Goal: Transaction & Acquisition: Purchase product/service

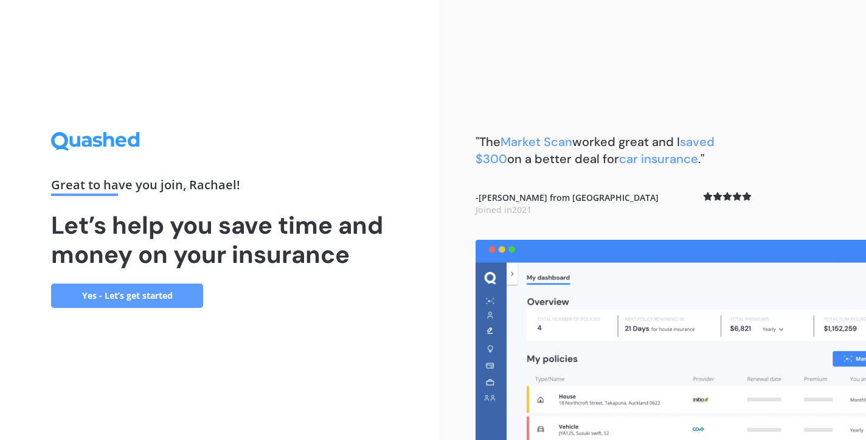
click at [116, 295] on link "Yes - Let’s get started" at bounding box center [127, 295] width 152 height 24
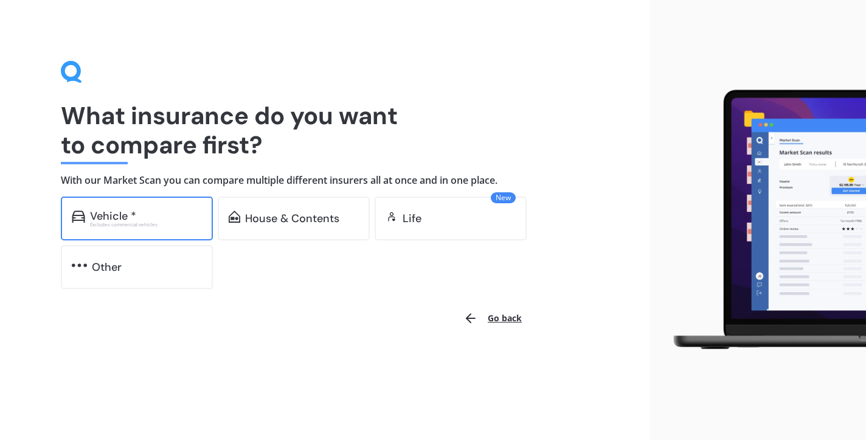
click at [129, 219] on div "Vehicle *" at bounding box center [113, 216] width 46 height 12
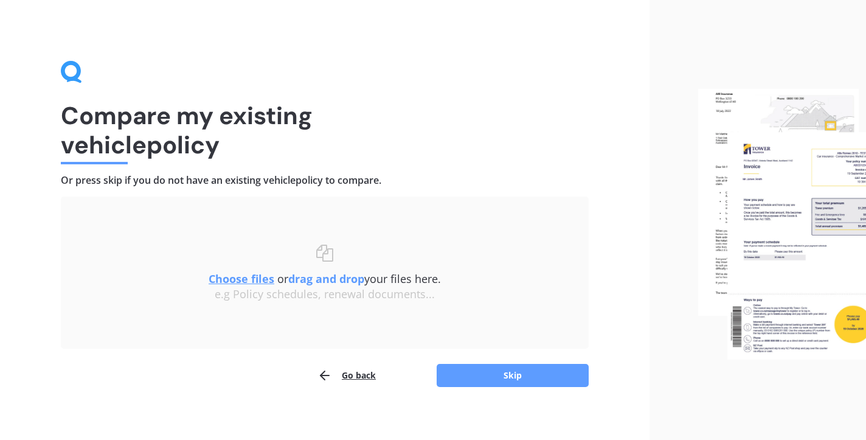
scroll to position [8, 0]
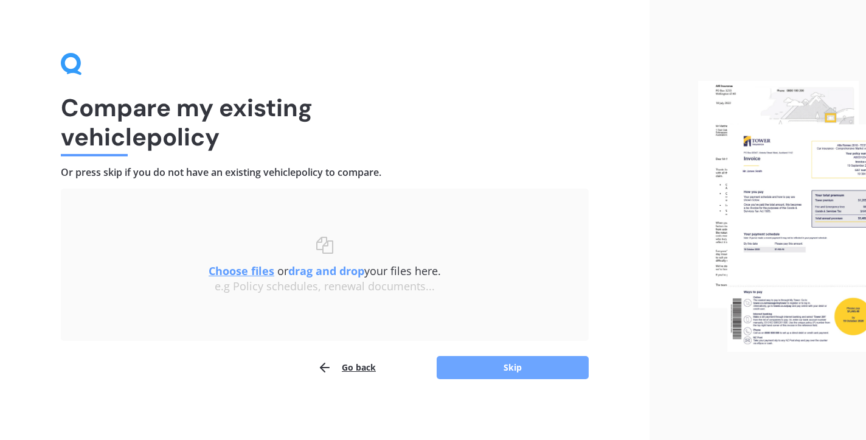
click at [503, 371] on button "Skip" at bounding box center [513, 367] width 152 height 23
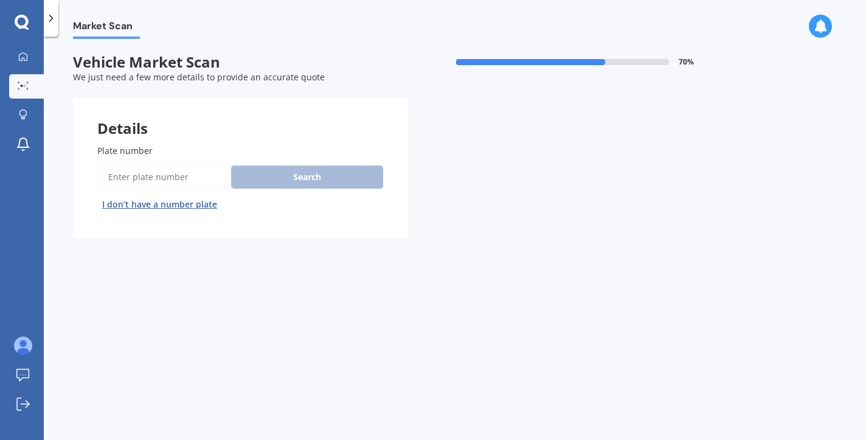
click at [156, 178] on input "Plate number" at bounding box center [161, 177] width 129 height 26
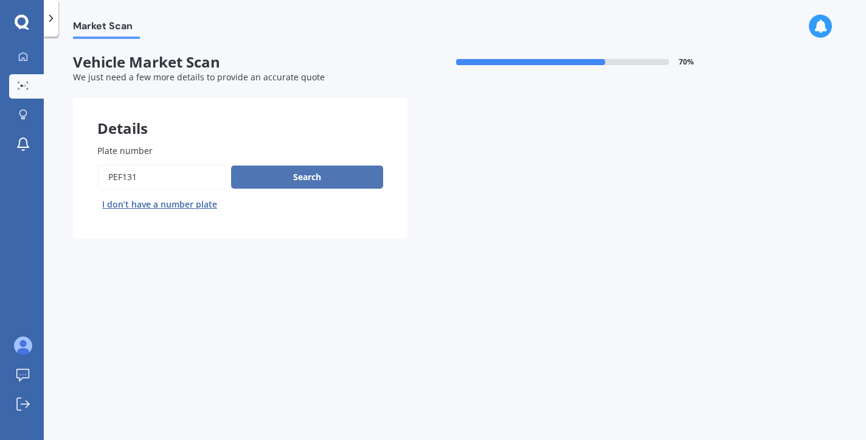
type input "PEF131"
click at [300, 176] on button "Search" at bounding box center [307, 176] width 152 height 23
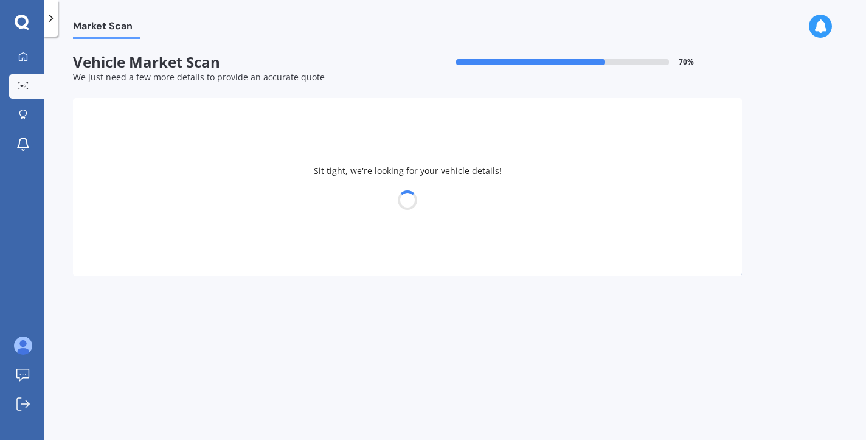
select select "MAZDA"
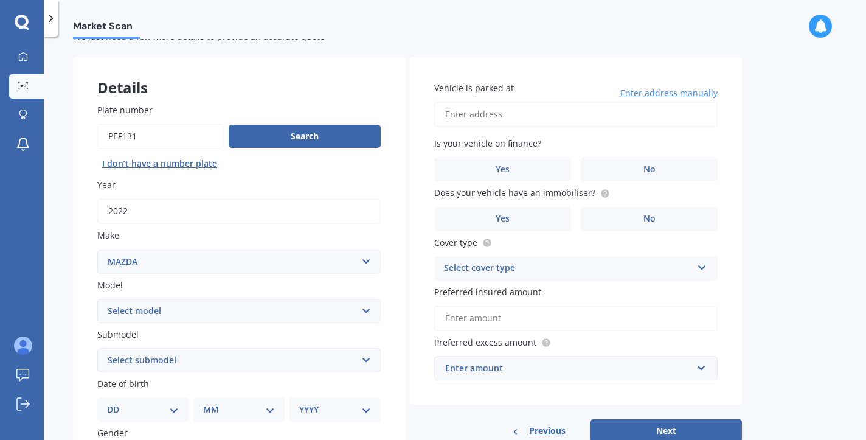
scroll to position [42, 0]
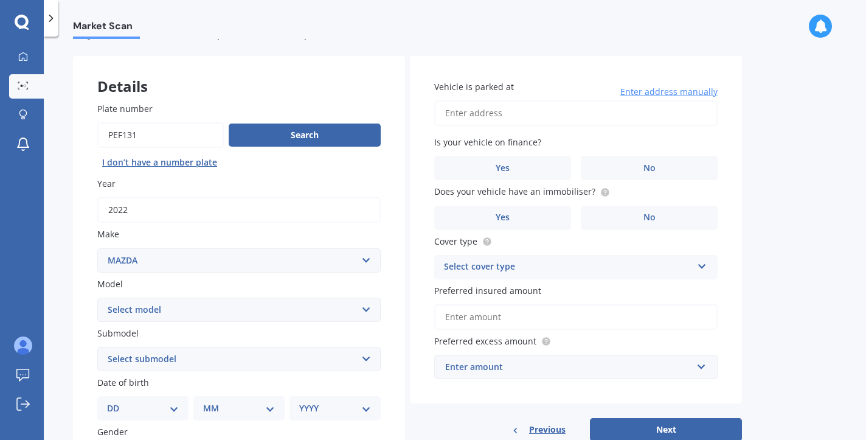
click at [328, 297] on div "Model Select model 121 2 3 323 323 / Familia 6 626 929 Atenza Autozam Axela AZ3…" at bounding box center [238, 299] width 283 height 44
click at [328, 310] on select "Select model 121 2 3 323 323 / Familia 6 626 929 Atenza Autozam Axela AZ3 B2000…" at bounding box center [238, 309] width 283 height 24
select select "CX5"
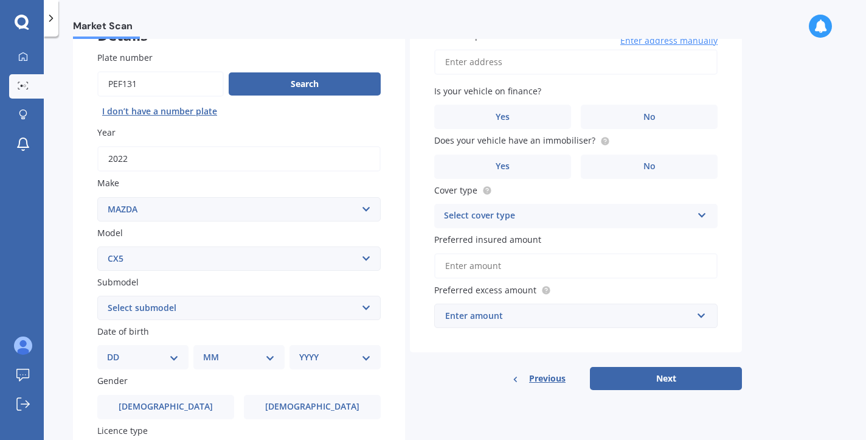
scroll to position [102, 0]
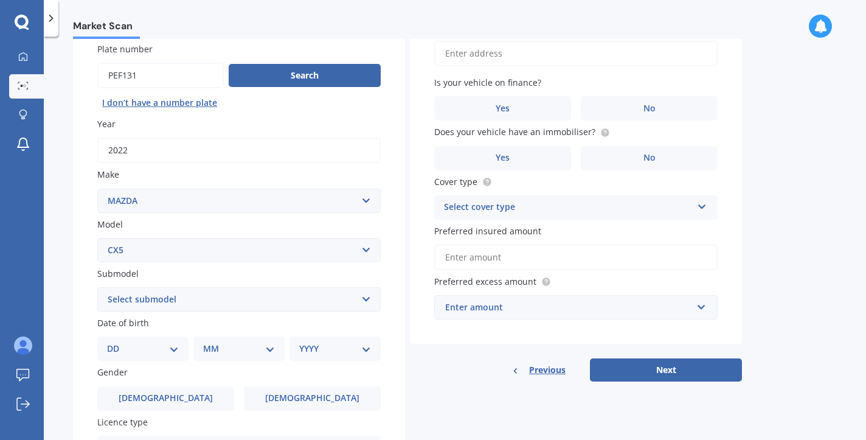
click at [293, 306] on select "Select submodel 2.2 Diesel 2WD XD 2.5S 4WD Diesel Limited 4WD GSX 2.2 Diesel St…" at bounding box center [238, 299] width 283 height 24
click at [336, 303] on select "Select submodel 2.2 Diesel 2WD XD 2.5S 4WD Diesel Limited 4WD GSX 2.2 Diesel St…" at bounding box center [238, 299] width 283 height 24
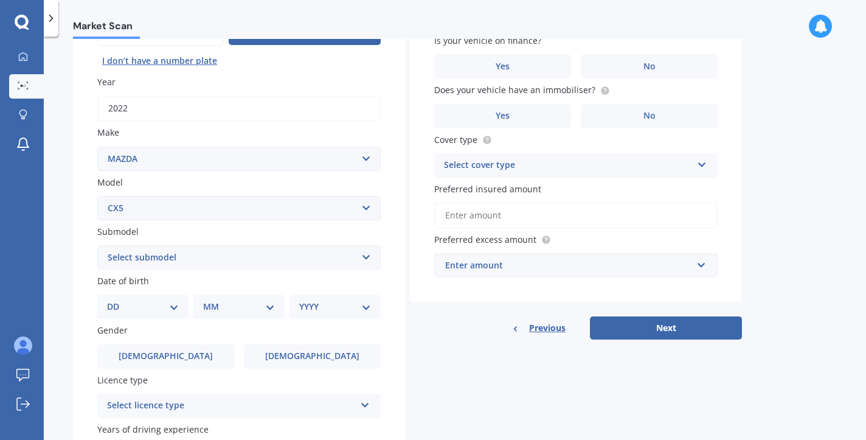
scroll to position [171, 0]
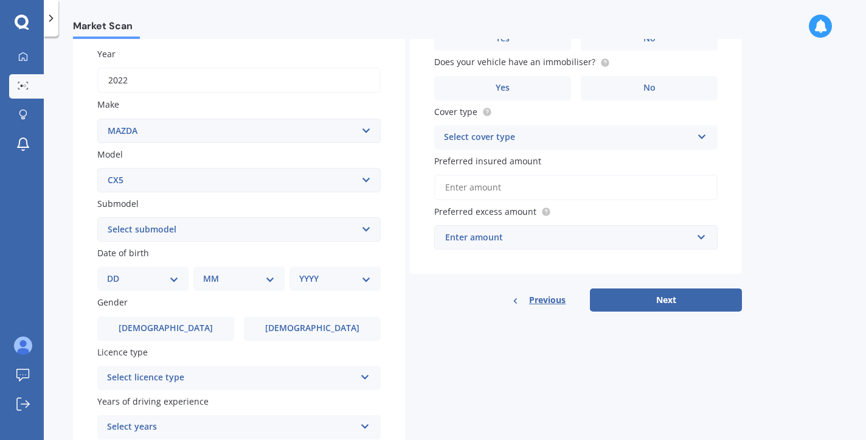
click at [157, 271] on div "DD 01 02 03 04 05 06 07 08 09 10 11 12 13 14 15 16 17 18 19 20 21 22 23 24 25 2…" at bounding box center [142, 278] width 91 height 24
click at [162, 282] on select "DD 01 02 03 04 05 06 07 08 09 10 11 12 13 14 15 16 17 18 19 20 21 22 23 24 25 2…" at bounding box center [143, 278] width 72 height 13
select select "30"
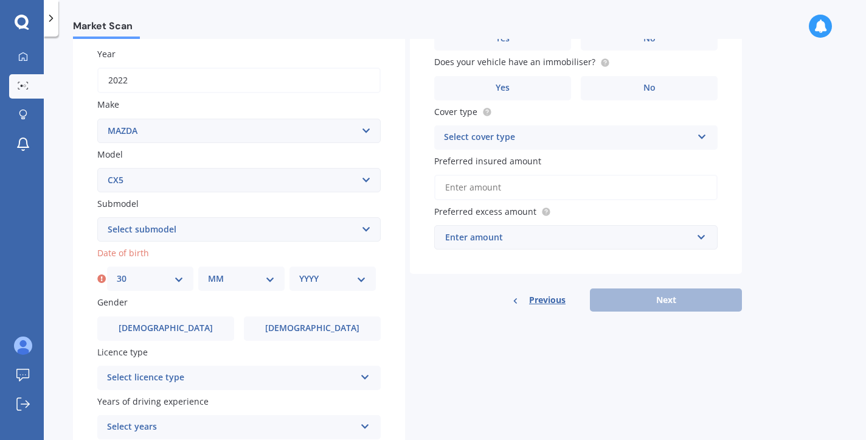
click at [233, 289] on div "MM 01 02 03 04 05 06 07 08 09 10 11 12" at bounding box center [241, 278] width 86 height 24
click at [235, 283] on select "MM 01 02 03 04 05 06 07 08 09 10 11 12" at bounding box center [241, 278] width 67 height 13
select select "09"
click at [339, 277] on select "YYYY 2025 2024 2023 2022 2021 2020 2019 2018 2017 2016 2015 2014 2013 2012 2011…" at bounding box center [332, 278] width 67 height 13
select select "1991"
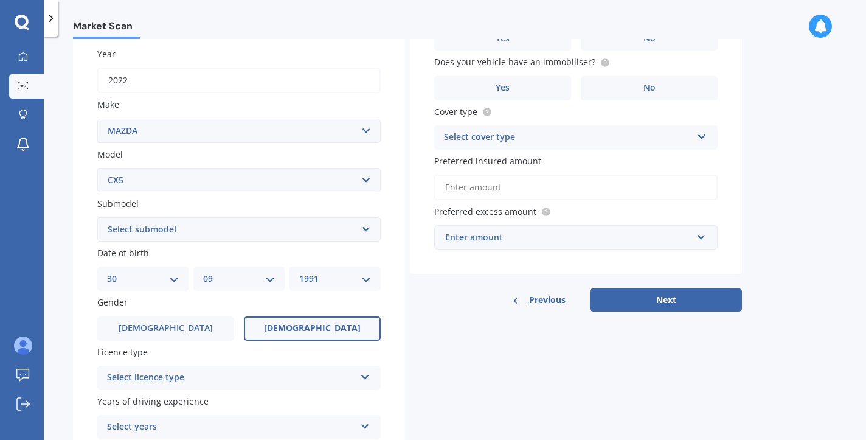
click at [294, 324] on label "Female" at bounding box center [312, 328] width 137 height 24
click at [0, 0] on input "Female" at bounding box center [0, 0] width 0 height 0
click at [267, 383] on div "Select licence type" at bounding box center [231, 377] width 248 height 15
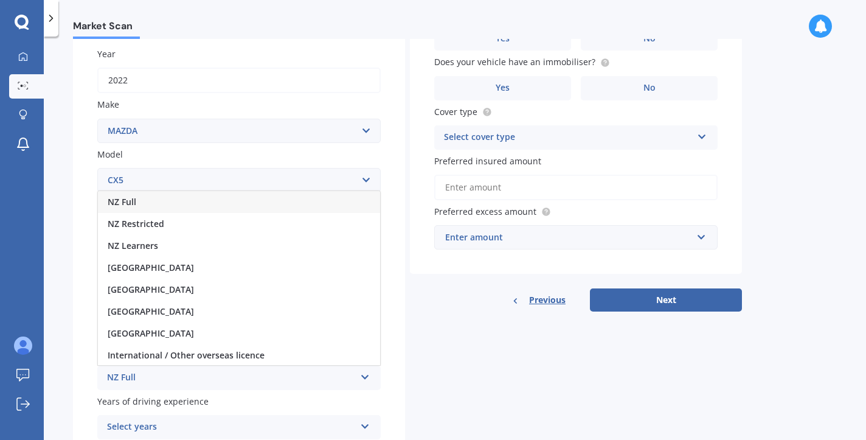
click at [230, 207] on div "NZ Full" at bounding box center [239, 202] width 282 height 22
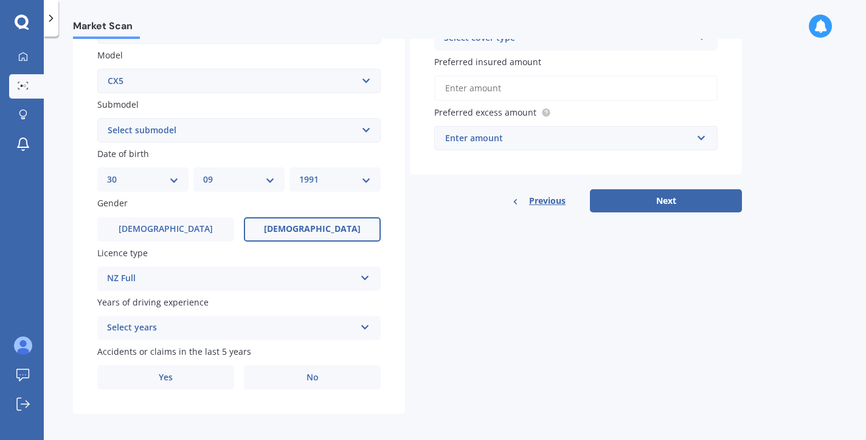
scroll to position [279, 0]
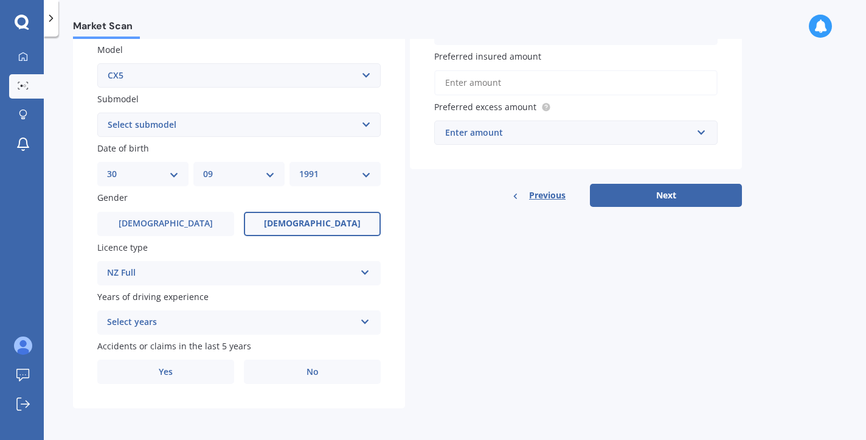
click at [249, 316] on div "Select years" at bounding box center [231, 322] width 248 height 15
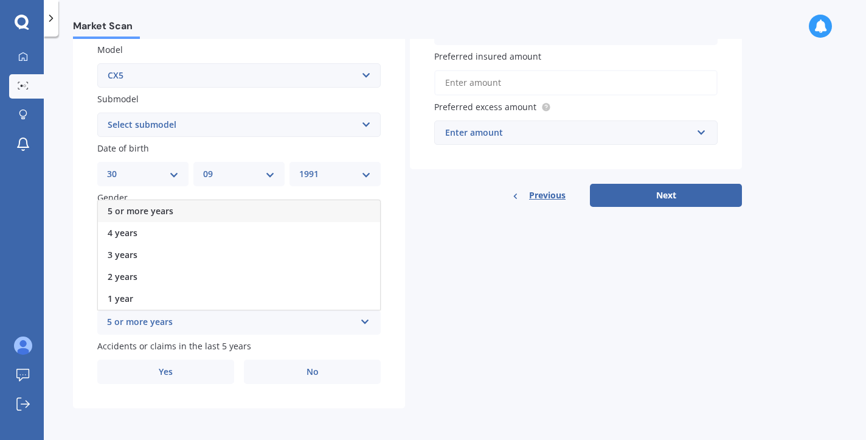
click at [229, 205] on div "5 or more years" at bounding box center [239, 211] width 282 height 22
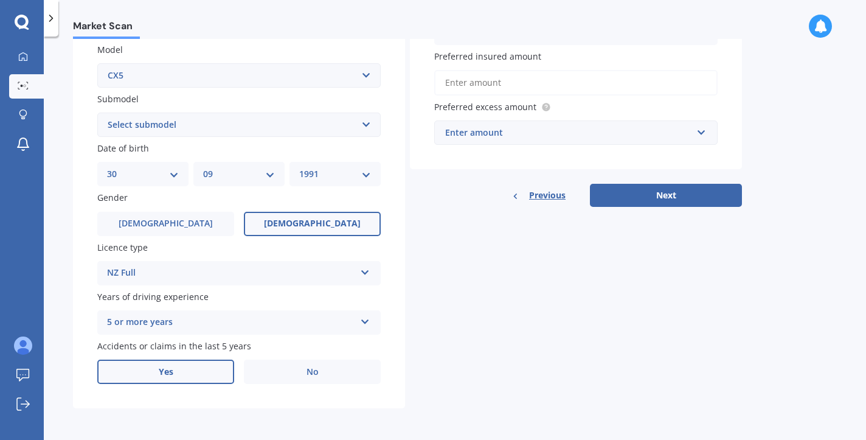
click at [212, 377] on label "Yes" at bounding box center [165, 371] width 137 height 24
click at [0, 0] on input "Yes" at bounding box center [0, 0] width 0 height 0
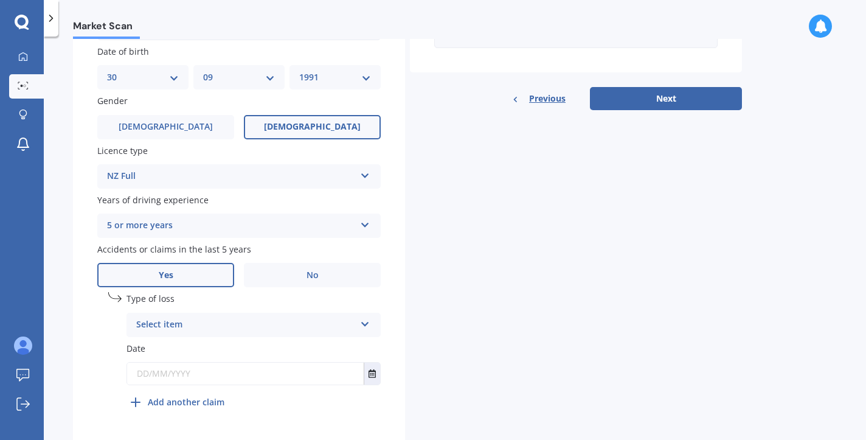
scroll to position [389, 0]
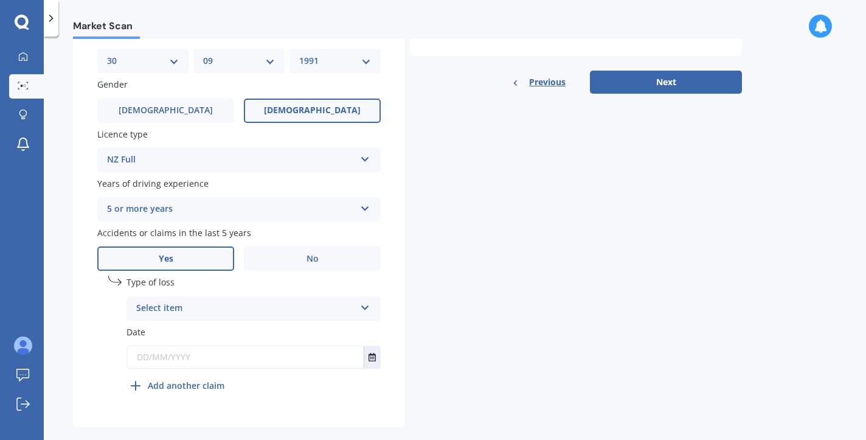
click at [216, 320] on div "Select item At fault accident Not at fault accident" at bounding box center [253, 308] width 254 height 24
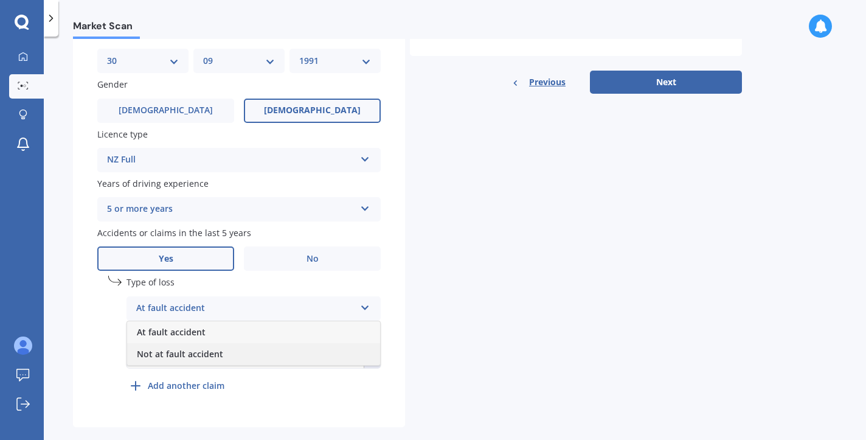
click at [223, 353] on div "Not at fault accident" at bounding box center [253, 354] width 253 height 22
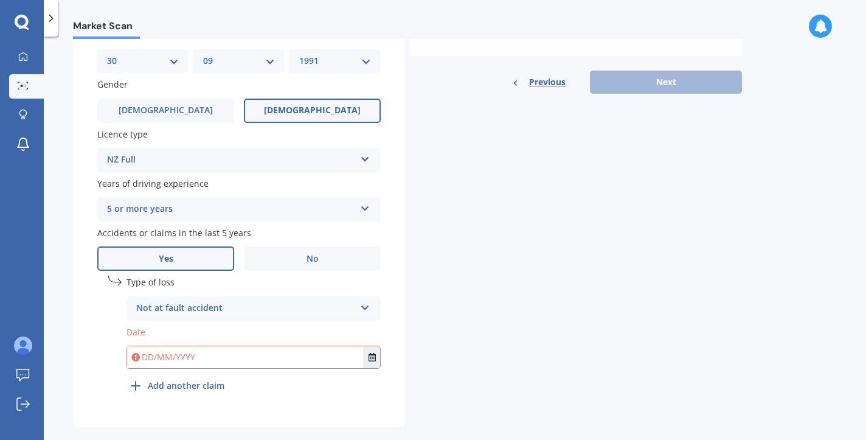
click at [224, 359] on input "text" at bounding box center [245, 357] width 236 height 22
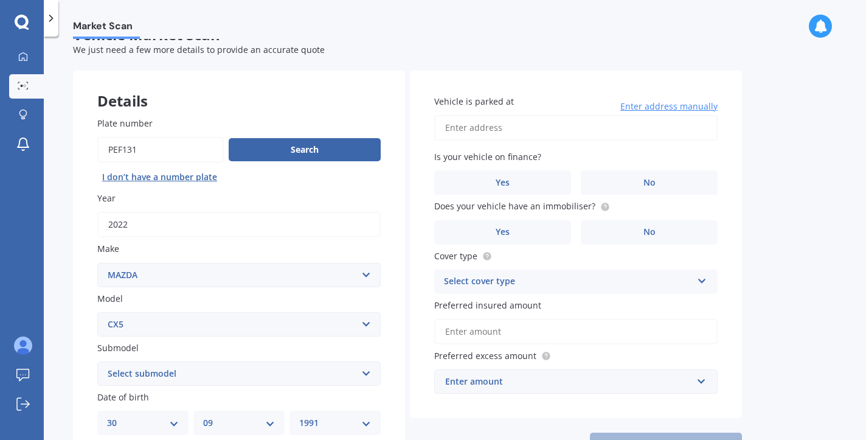
scroll to position [32, 0]
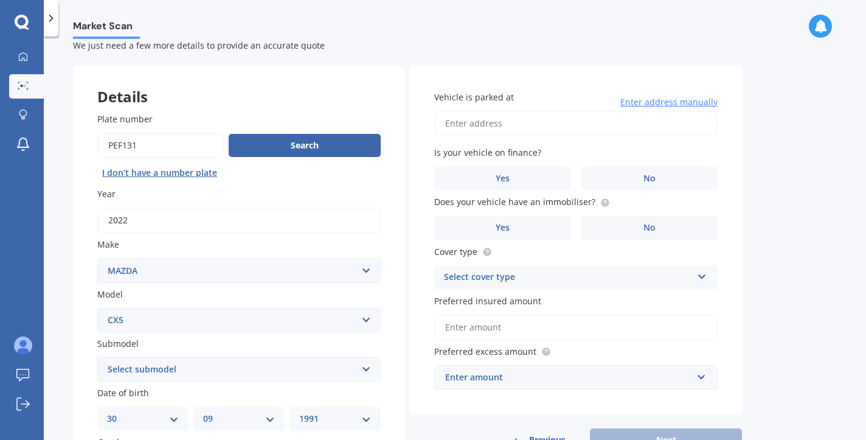
click at [484, 126] on input "Vehicle is parked at" at bounding box center [575, 124] width 283 height 26
type input "59 Walter Strevens DriveAuckland, AUK 2112"
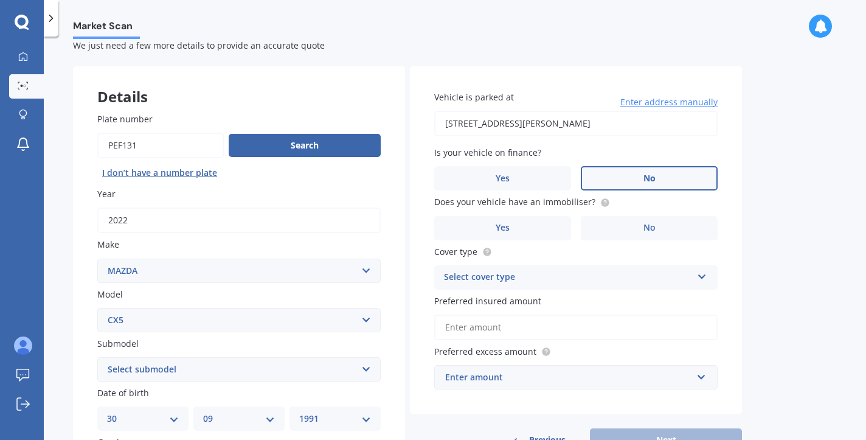
click at [633, 182] on label "No" at bounding box center [649, 178] width 137 height 24
click at [0, 0] on input "No" at bounding box center [0, 0] width 0 height 0
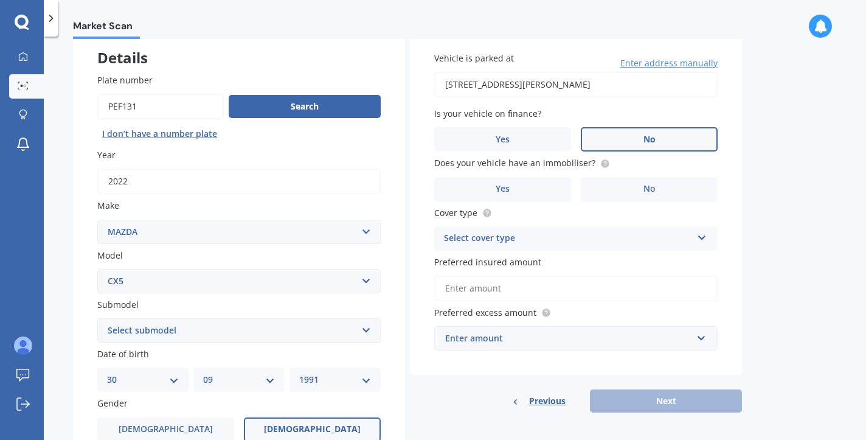
scroll to position [73, 0]
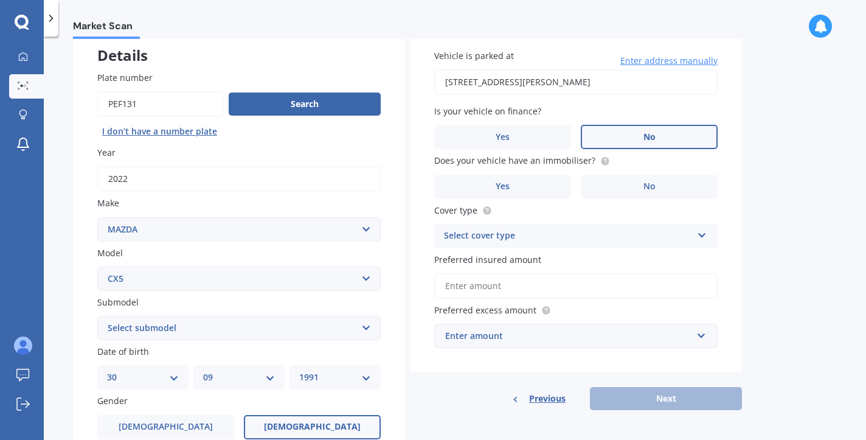
click at [593, 239] on div "Select cover type" at bounding box center [568, 236] width 248 height 15
click at [595, 269] on div "Comprehensive" at bounding box center [576, 260] width 282 height 22
click at [582, 289] on input "Preferred insured amount" at bounding box center [575, 286] width 283 height 26
click at [588, 256] on label "Preferred insured amount" at bounding box center [573, 259] width 278 height 13
click at [588, 273] on input "Preferred insured amount" at bounding box center [575, 286] width 283 height 26
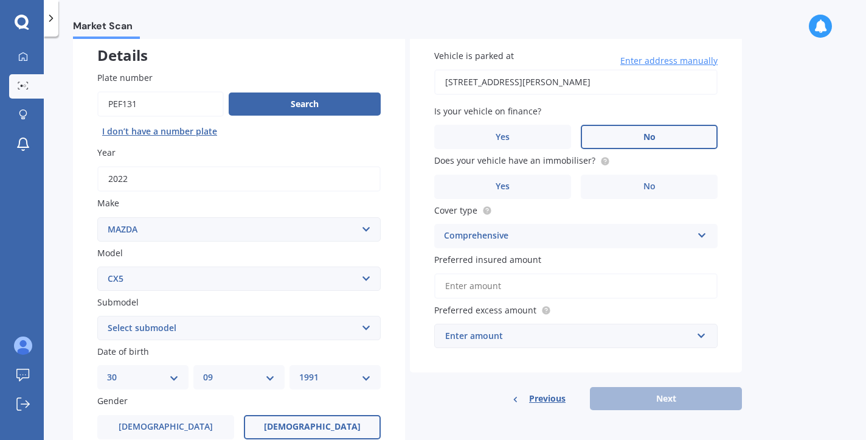
click at [581, 336] on div "Enter amount" at bounding box center [568, 335] width 247 height 13
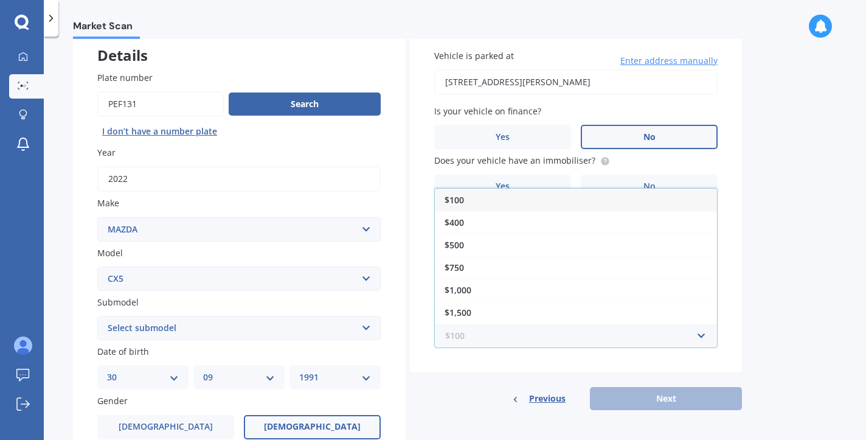
scroll to position [21, 0]
